Goal: Information Seeking & Learning: Find specific fact

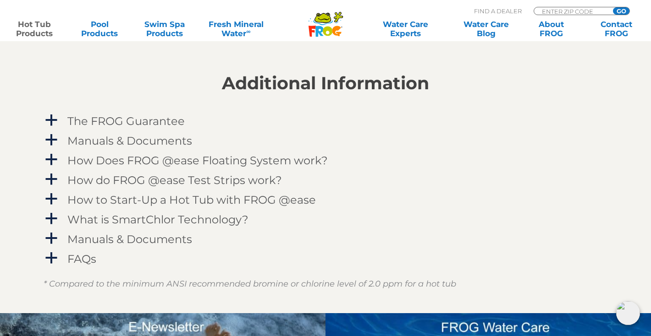
scroll to position [909, 0]
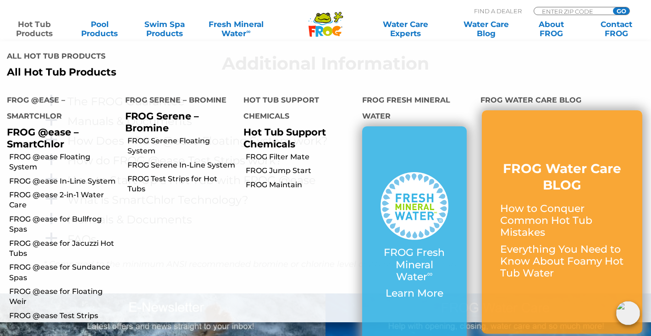
click at [34, 29] on link "Hot Tub Products" at bounding box center [34, 29] width 50 height 18
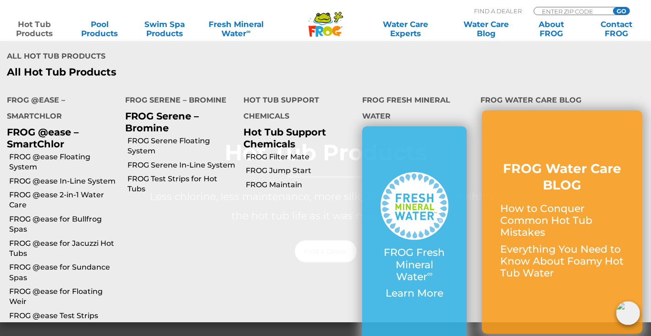
scroll to position [93, 0]
click at [54, 143] on p "FROG @ease – SmartChlor" at bounding box center [59, 138] width 105 height 23
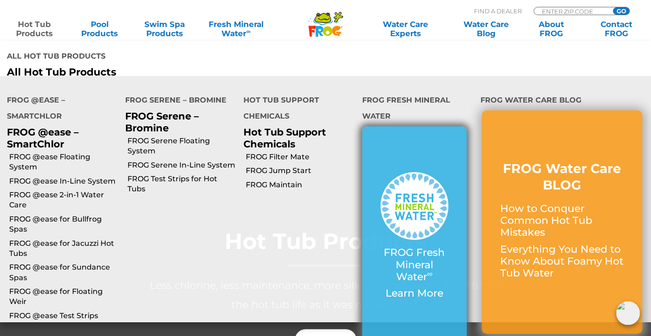
scroll to position [0, 0]
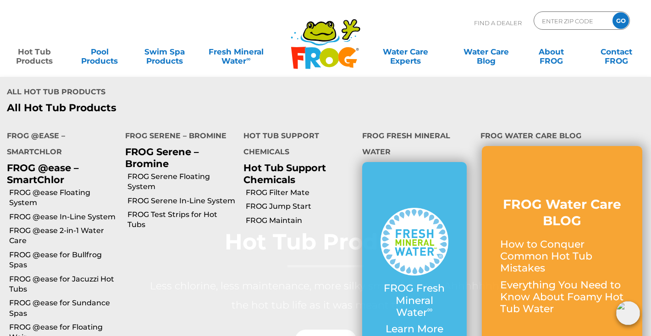
click at [546, 99] on li "All Hot Tub Products All Hot Tub Products" at bounding box center [325, 99] width 651 height 44
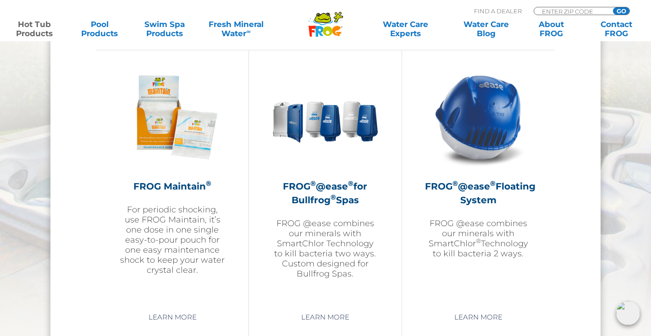
scroll to position [1025, 0]
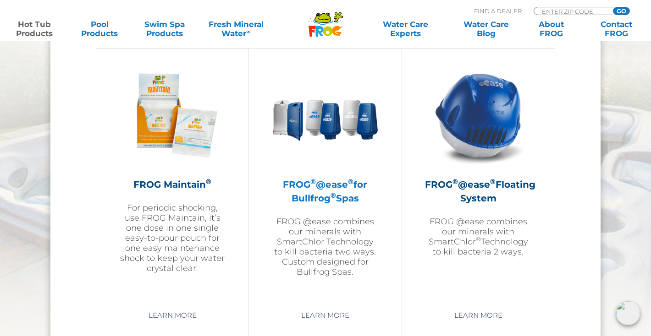
click at [305, 193] on h2 "FROG ® @ease ® for Bullfrog ® Spas" at bounding box center [325, 192] width 106 height 28
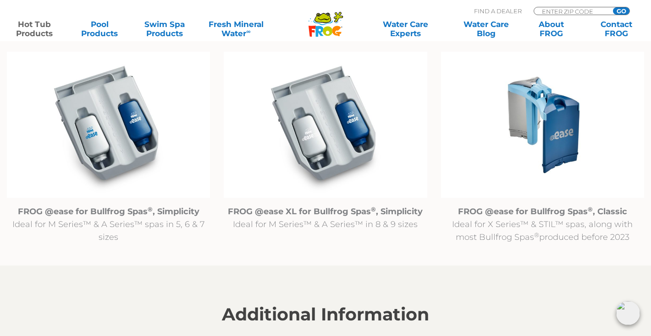
scroll to position [956, 0]
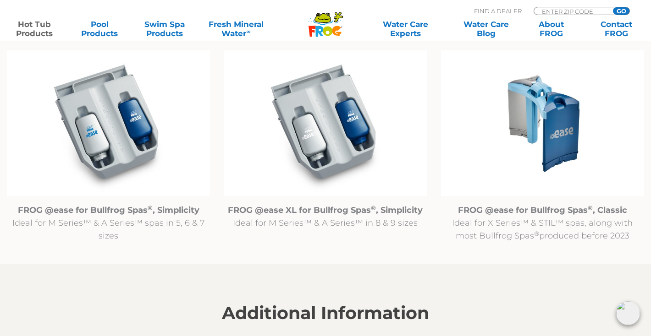
click at [146, 160] on img at bounding box center [108, 123] width 203 height 147
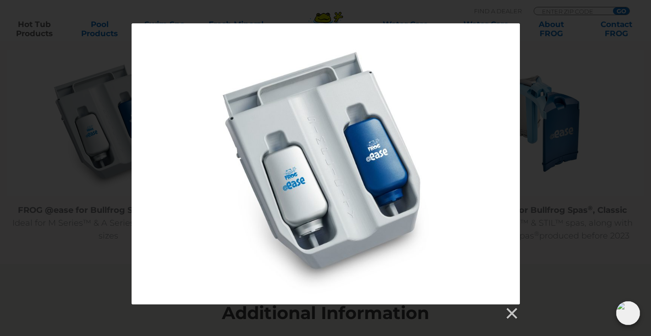
click at [309, 195] on div at bounding box center [326, 163] width 388 height 281
click at [75, 255] on div at bounding box center [325, 172] width 651 height 298
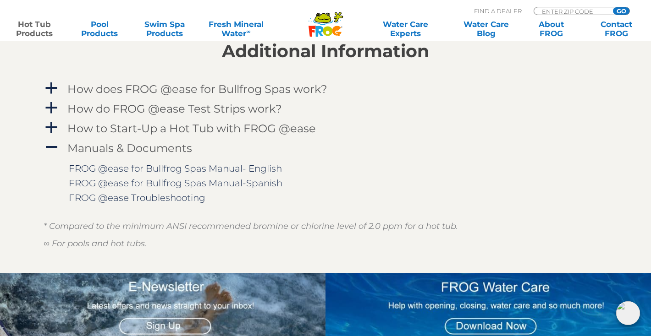
scroll to position [1219, 0]
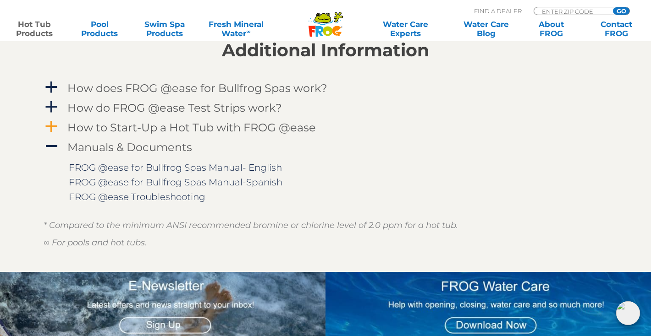
click at [54, 126] on span "a" at bounding box center [51, 127] width 14 height 14
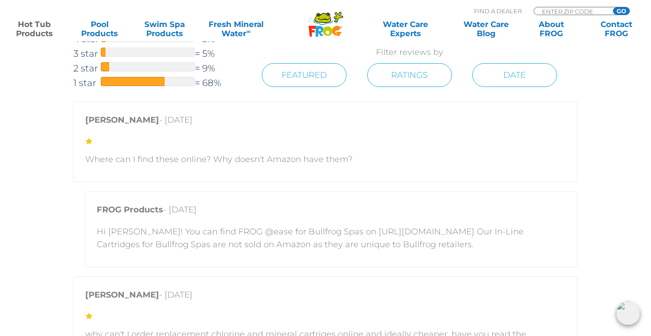
scroll to position [1844, 0]
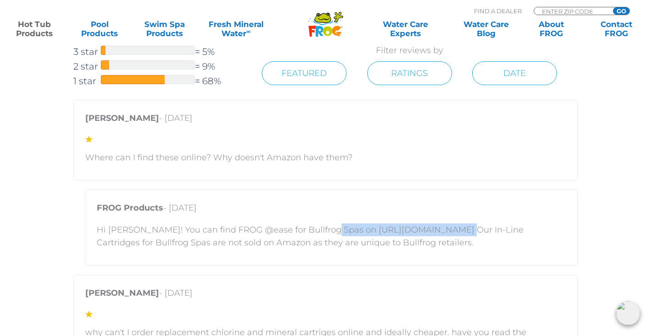
drag, startPoint x: 321, startPoint y: 231, endPoint x: 441, endPoint y: 231, distance: 119.2
click at [441, 231] on p "Hi Matt! You can find FROG @ease for Bullfrog Spas on https://shop.bullfrogspas…" at bounding box center [331, 237] width 469 height 26
copy p "https://shop.bullfrogspas.com"
